Goal: Navigation & Orientation: Find specific page/section

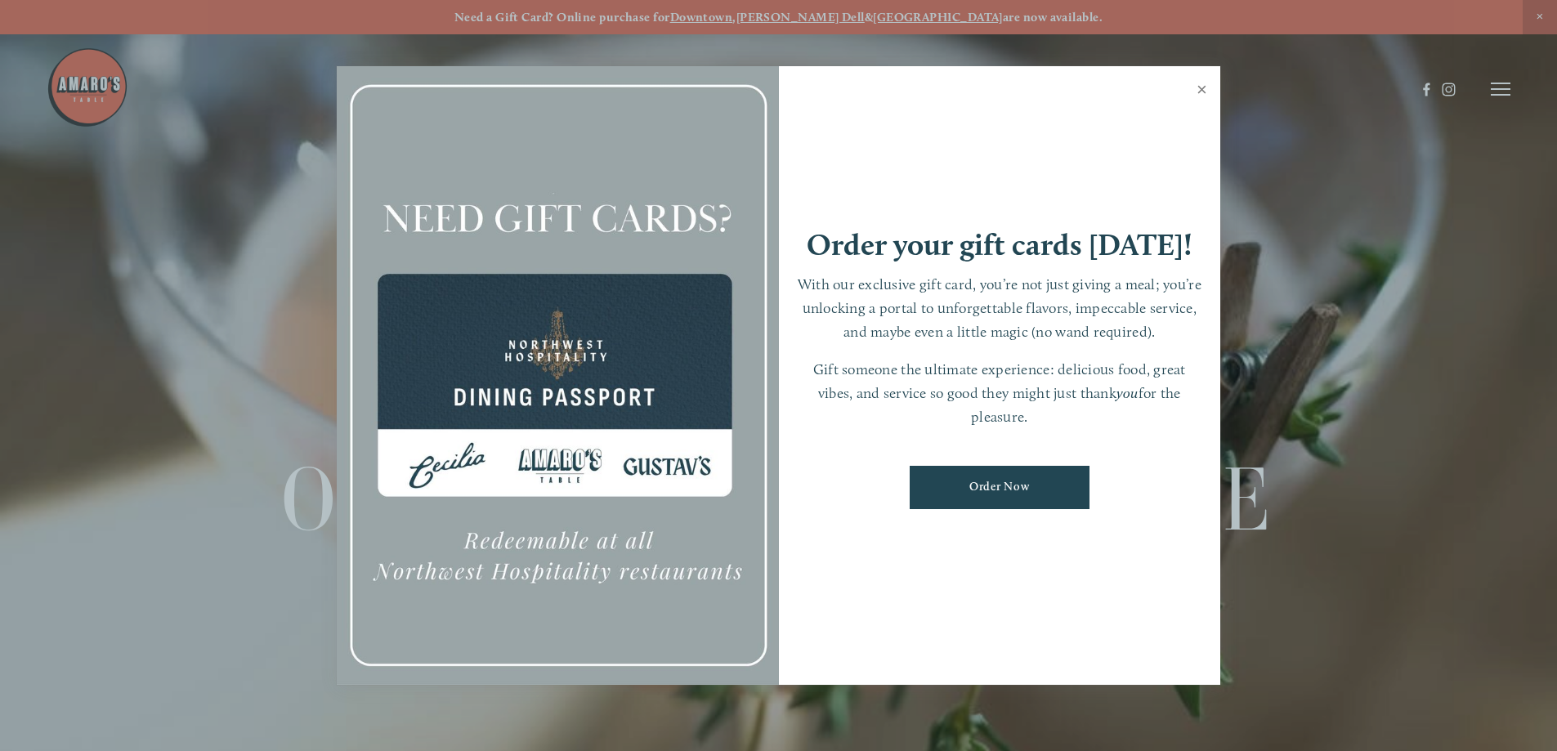
click at [1201, 88] on link "Close" at bounding box center [1202, 92] width 32 height 46
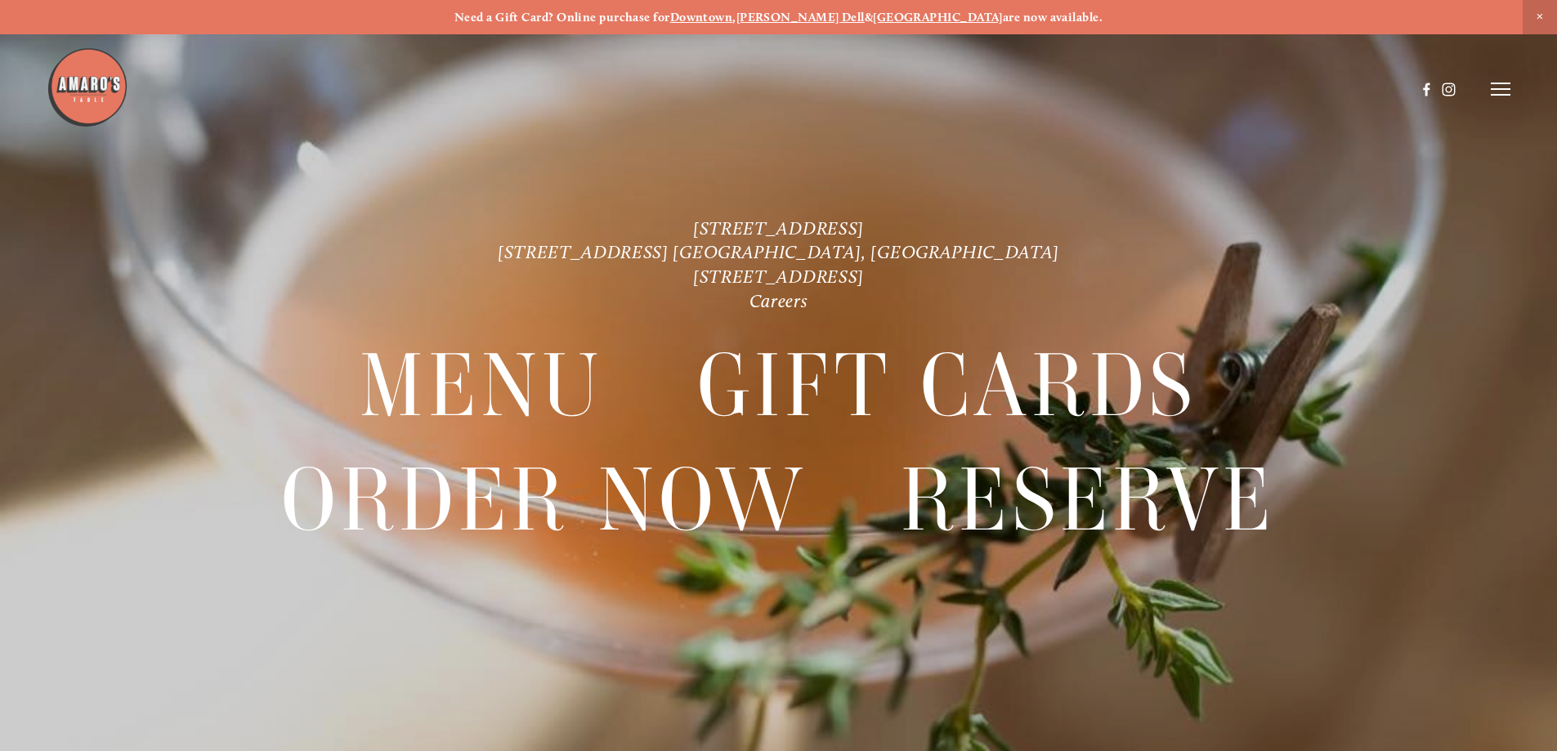
click at [95, 85] on img at bounding box center [88, 88] width 82 height 82
click at [1503, 83] on line at bounding box center [1501, 83] width 20 height 0
click at [1274, 88] on span "Visit" at bounding box center [1281, 89] width 28 height 16
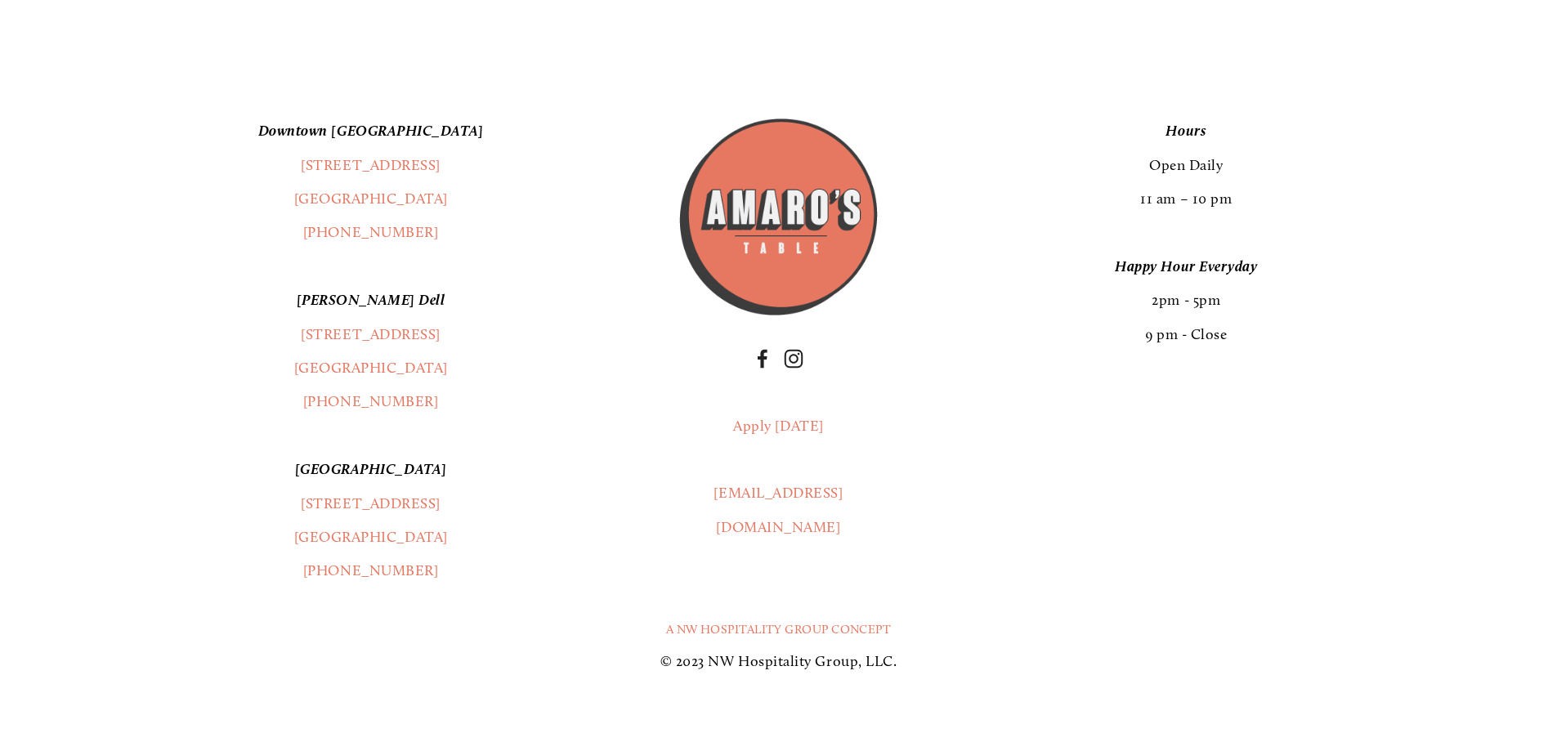
scroll to position [4411, 0]
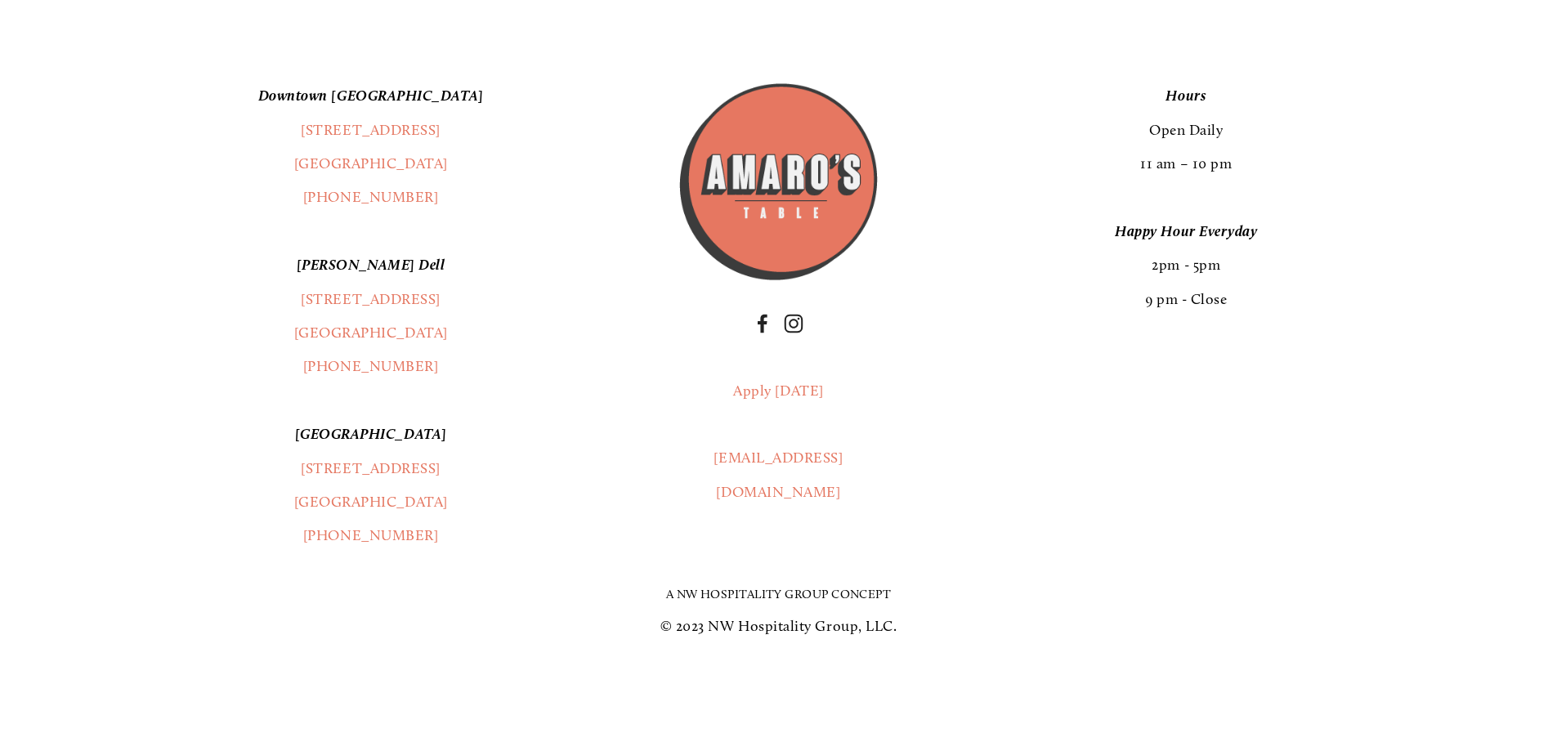
click at [744, 593] on link "A NW Hospitality Group Concept" at bounding box center [779, 594] width 226 height 15
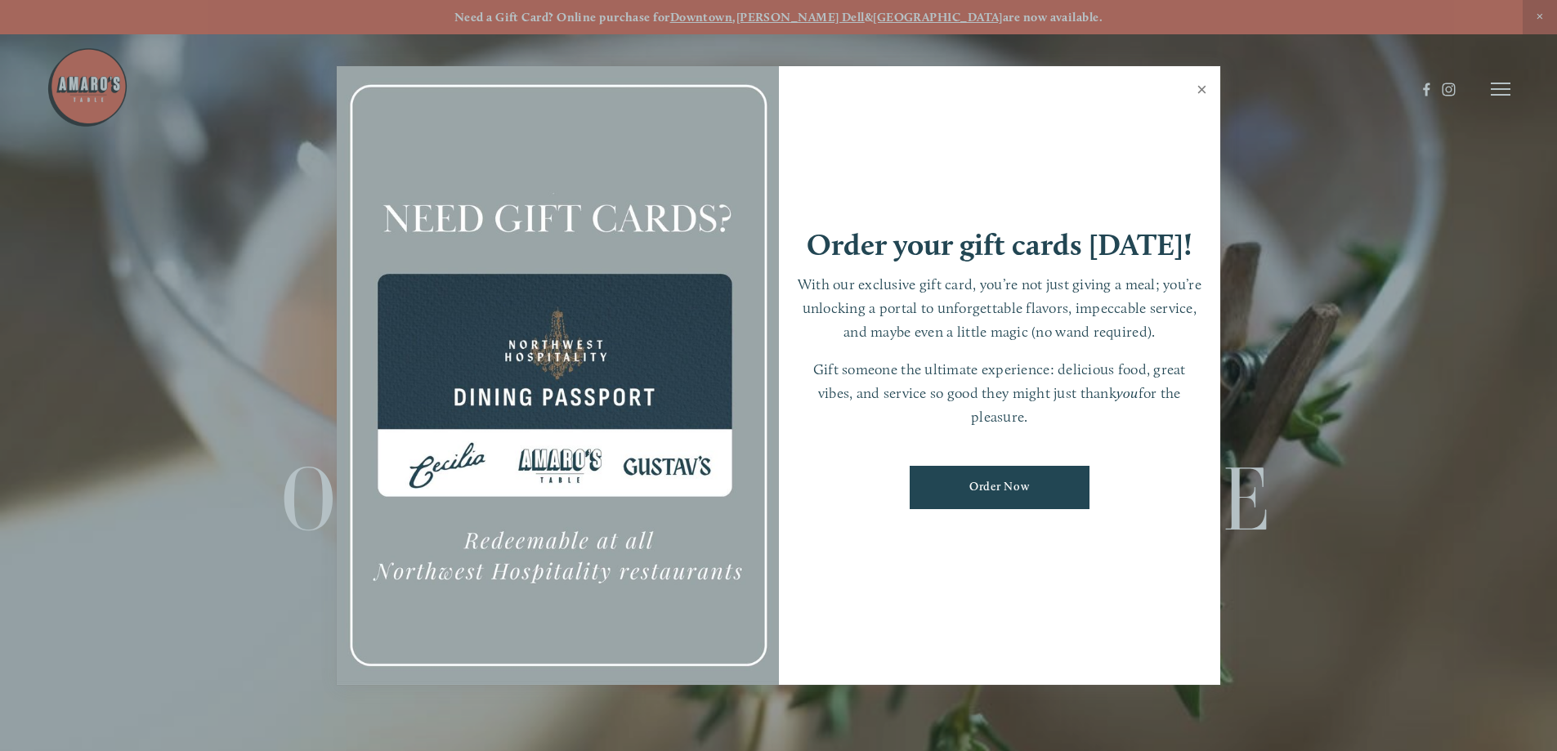
click at [1204, 88] on link "Close" at bounding box center [1202, 92] width 32 height 46
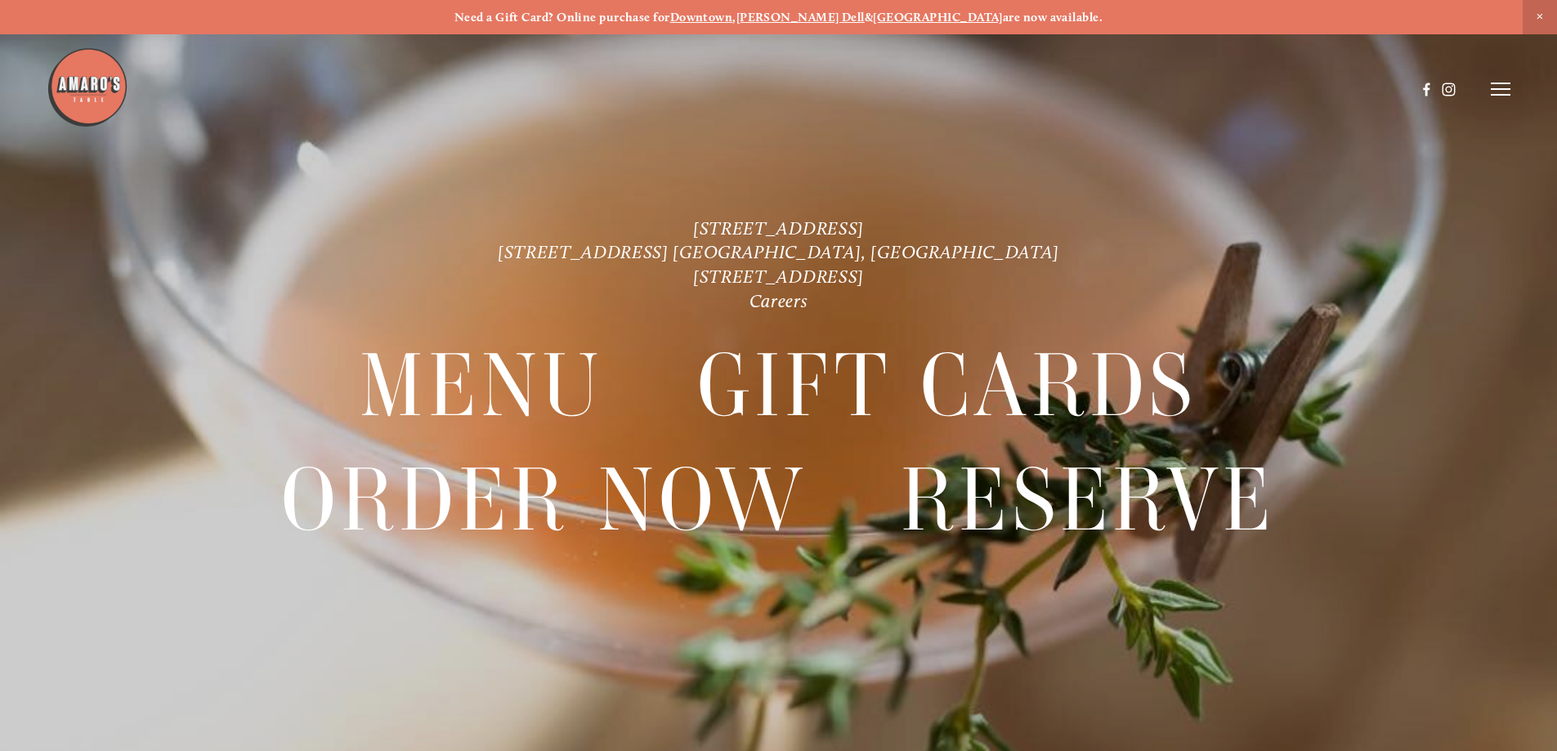
click at [86, 81] on img at bounding box center [88, 88] width 82 height 82
